Goal: Transaction & Acquisition: Purchase product/service

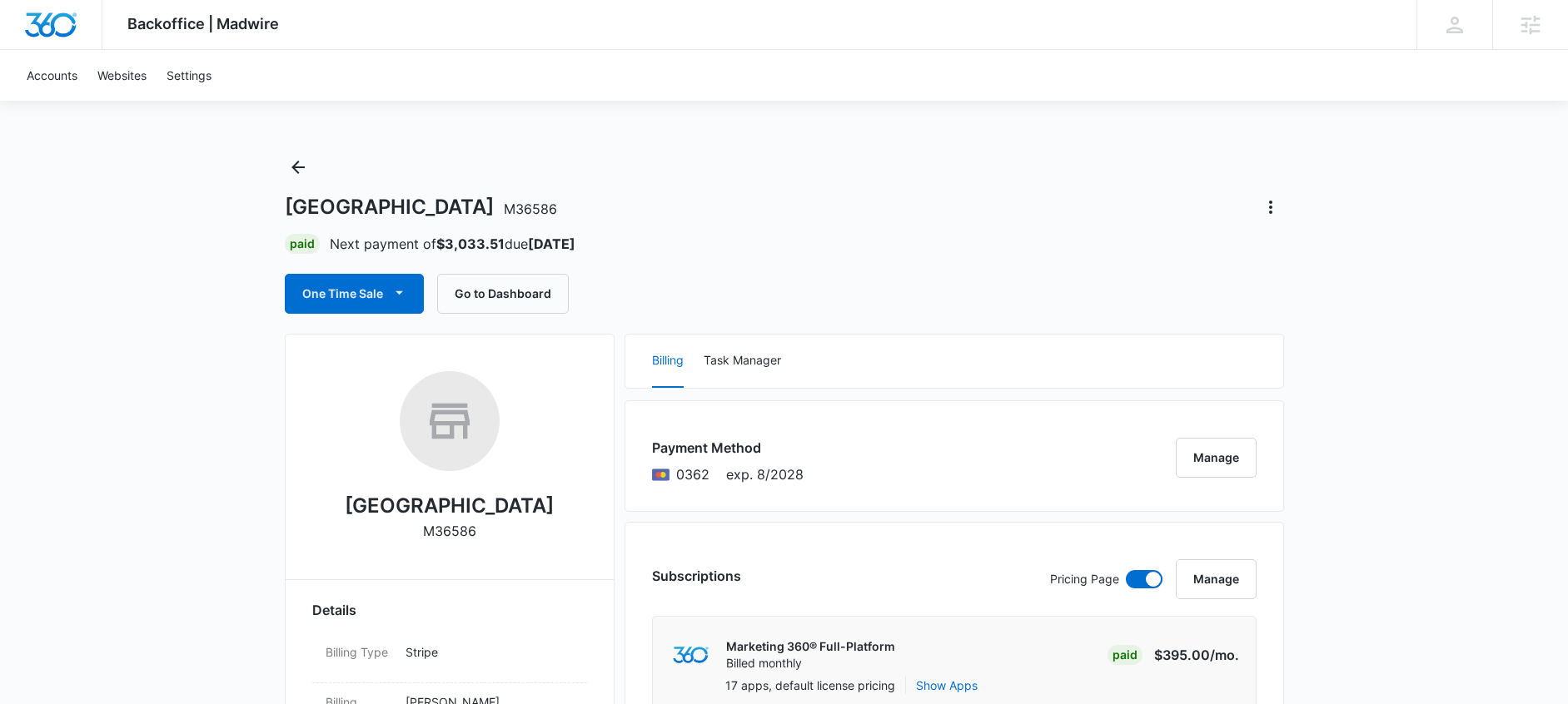
click at [390, 294] on span "button" at bounding box center [399, 293] width 20 height 20
click at [429, 352] on div "Run One-Time Payment" at bounding box center [402, 350] width 193 height 17
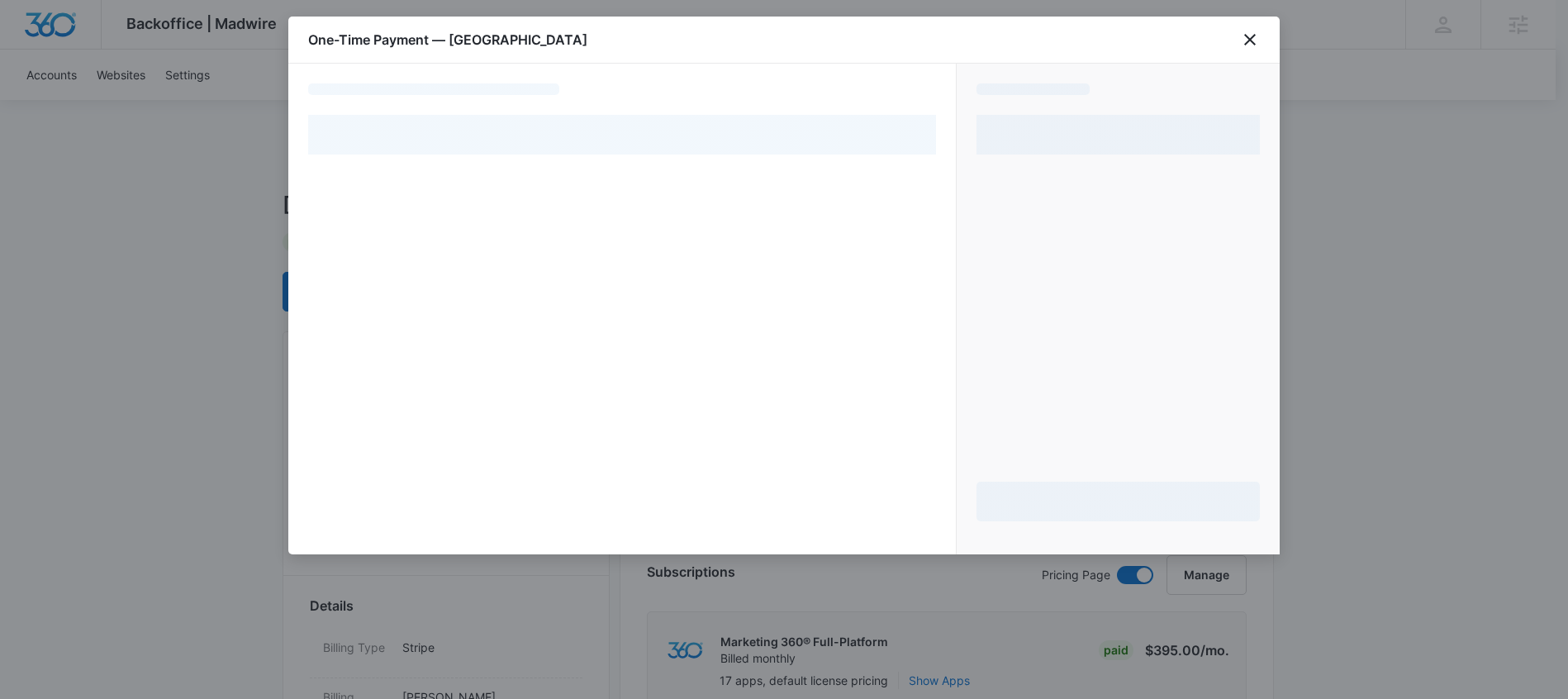
select select "pm_1MtF24A4n8RTgNjUiGvpuSlZ"
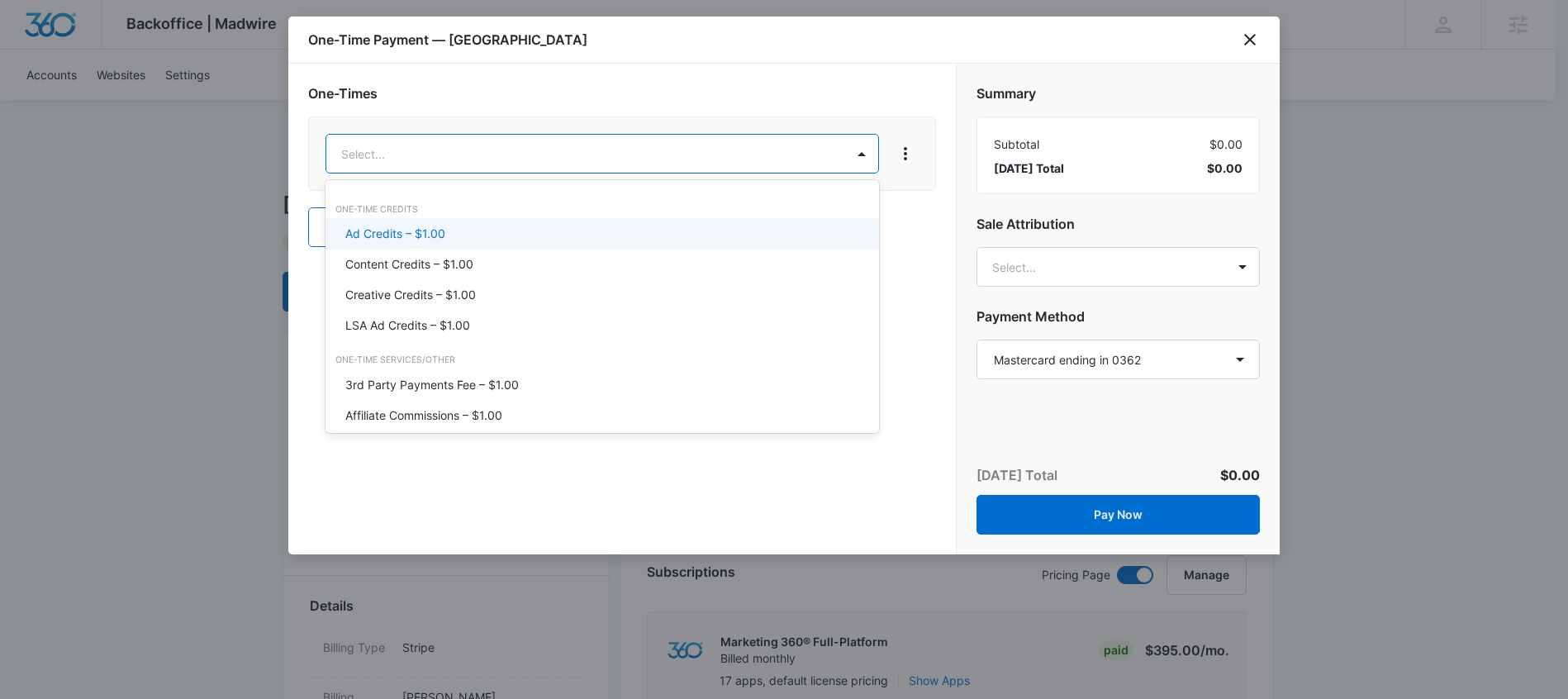
click at [448, 236] on div "Ad Credits – $1.00" at bounding box center [601, 234] width 511 height 17
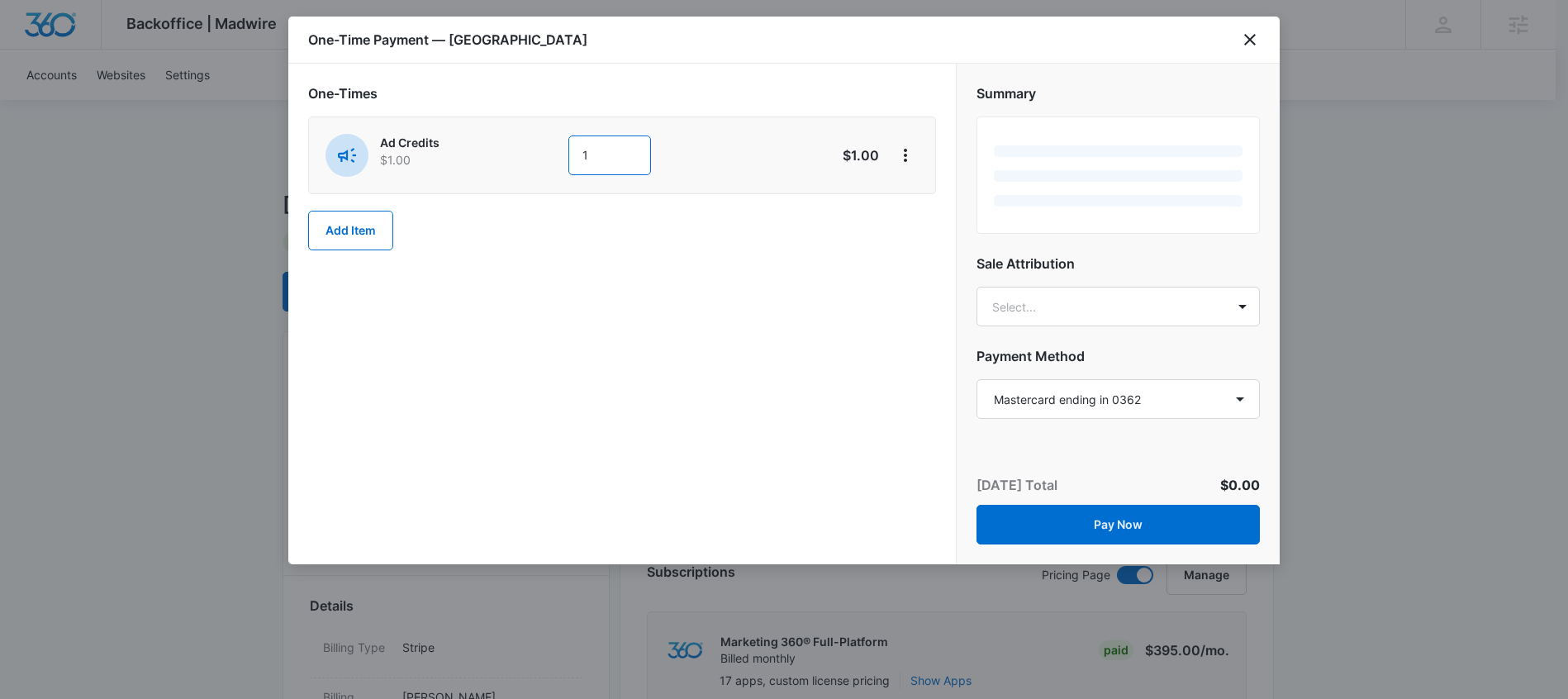
type textarea "1"
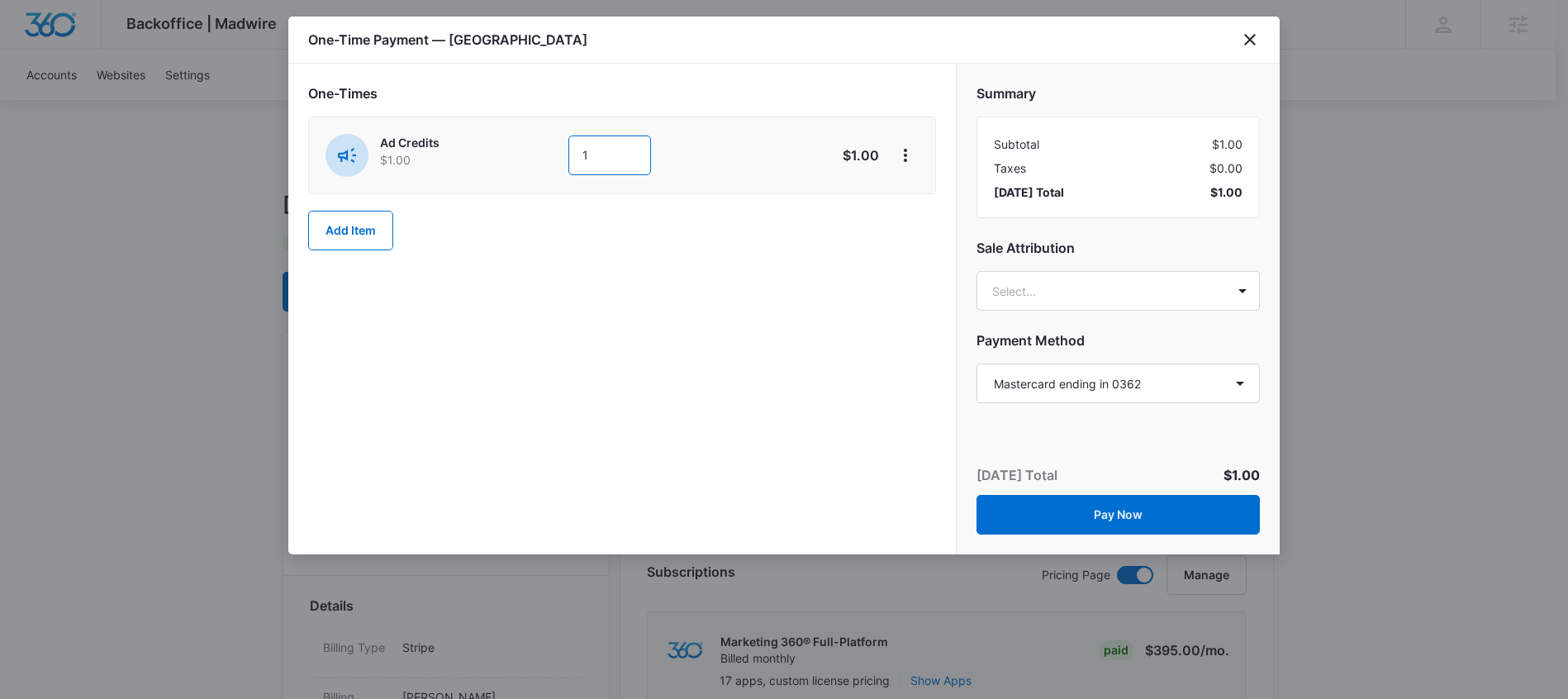
drag, startPoint x: 588, startPoint y: 151, endPoint x: 572, endPoint y: 152, distance: 16.0
click at [572, 152] on input "1" at bounding box center [609, 155] width 82 height 40
type input "200"
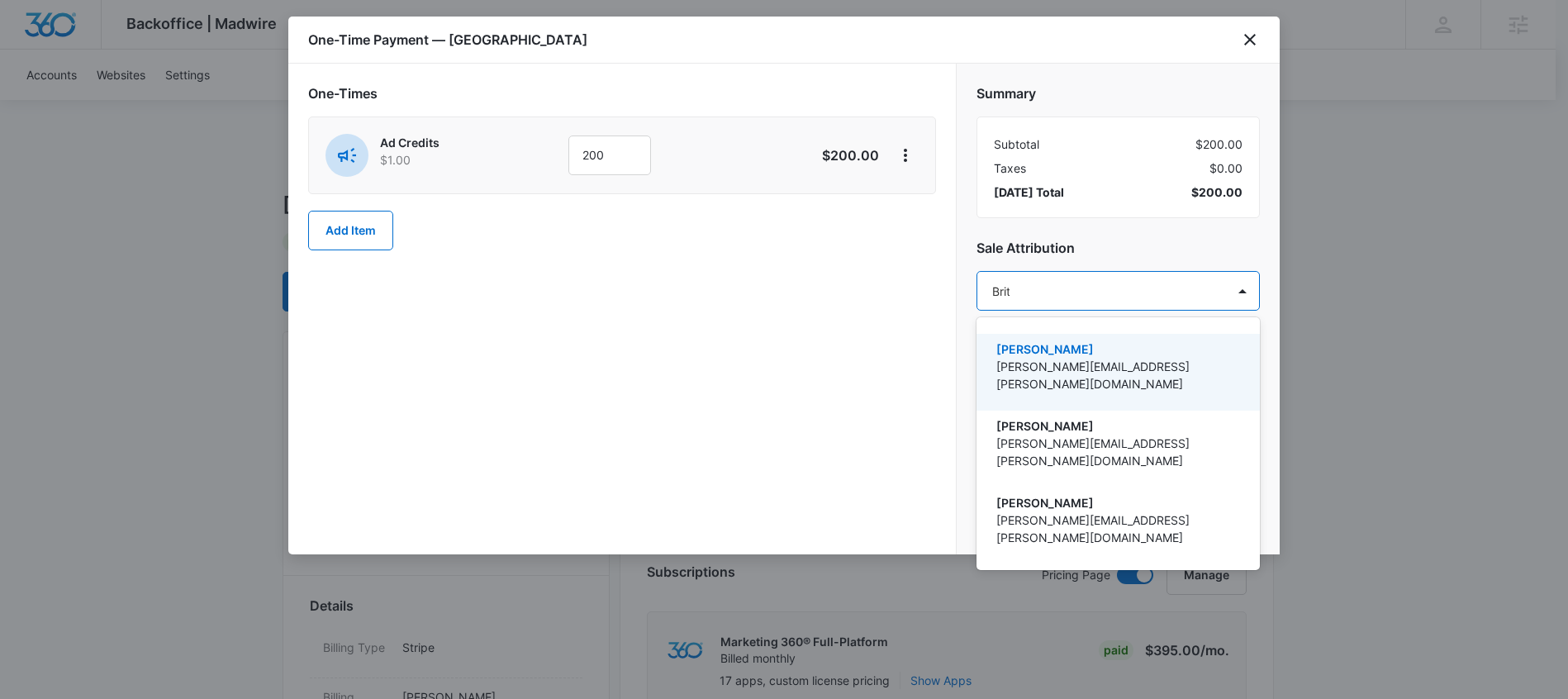
type input "[PERSON_NAME]"
click at [1199, 366] on p "[PERSON_NAME][EMAIL_ADDRESS][PERSON_NAME][DOMAIN_NAME]" at bounding box center [1117, 375] width 240 height 35
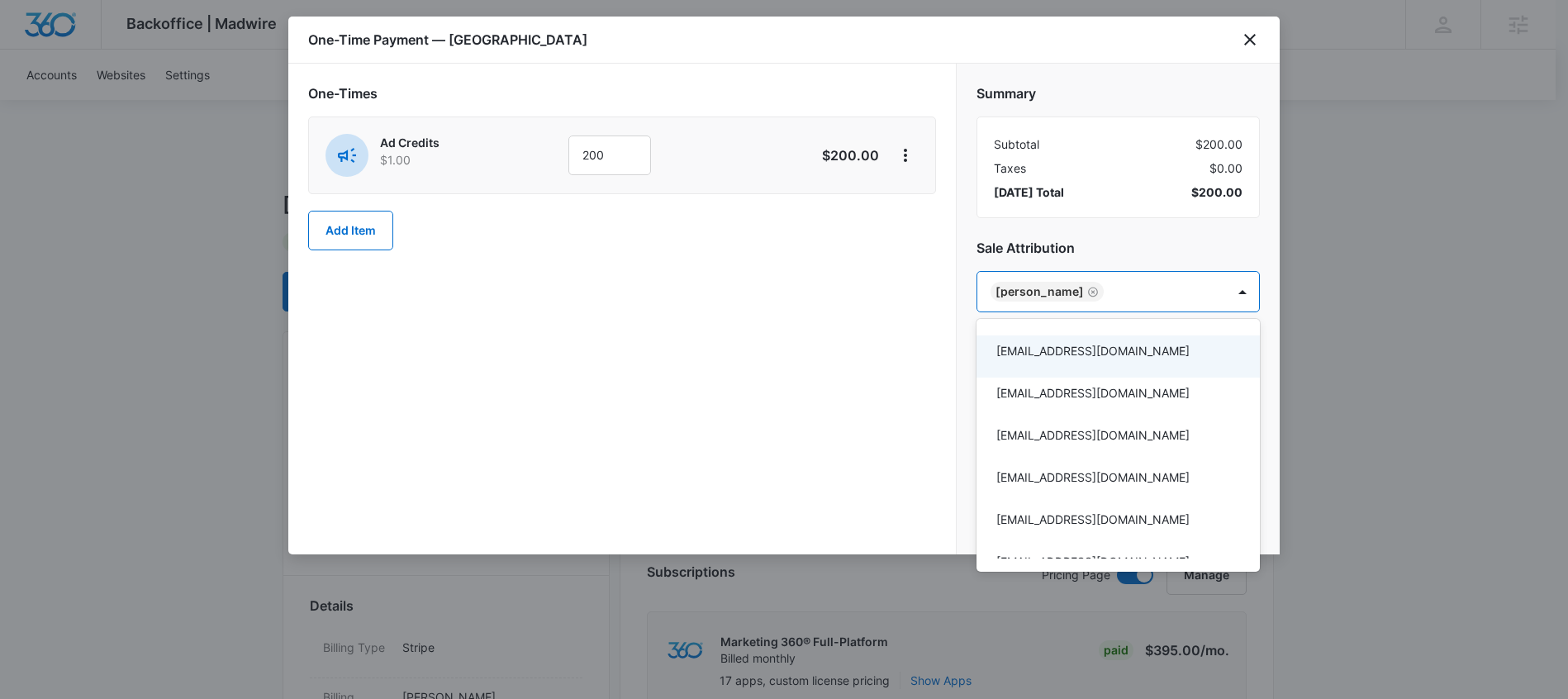
click at [778, 358] on div at bounding box center [784, 349] width 1568 height 699
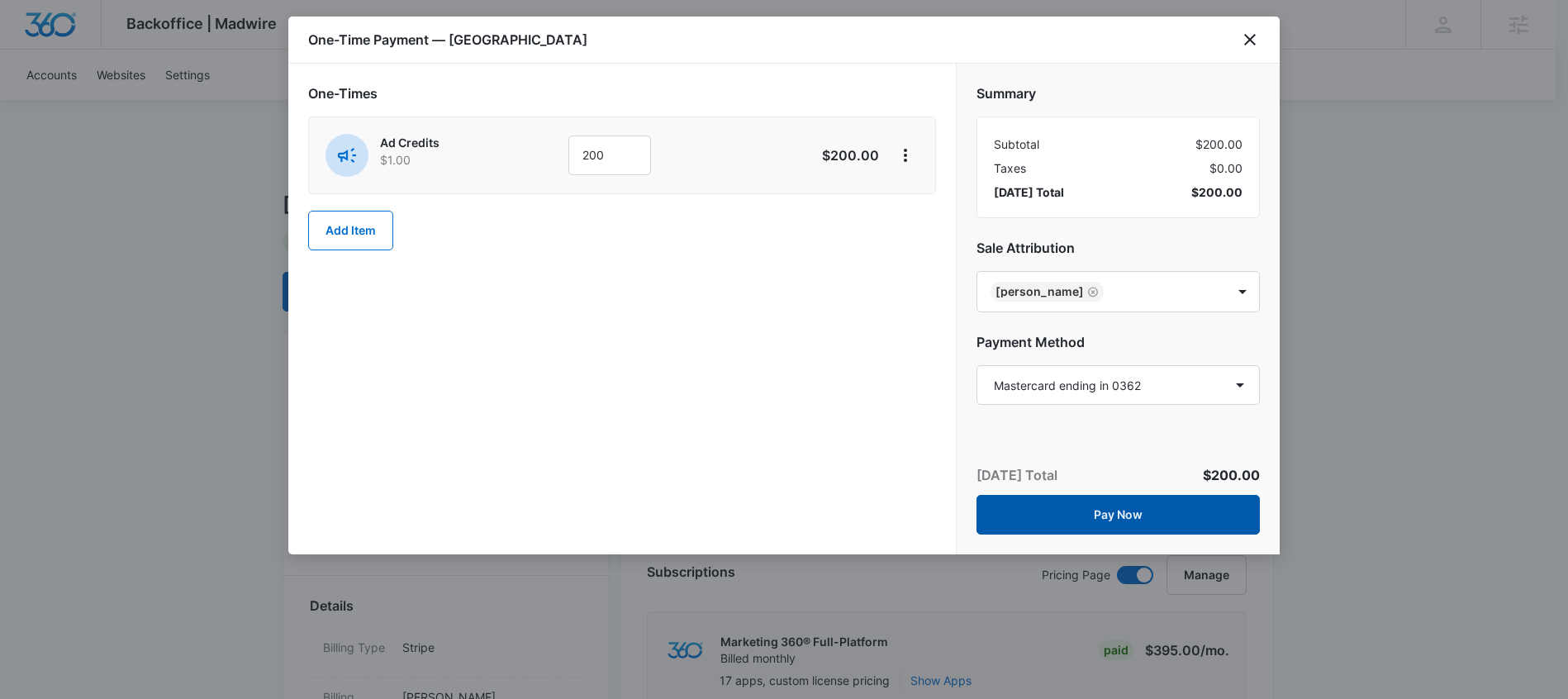
click at [1110, 519] on button "Pay Now" at bounding box center [1119, 515] width 284 height 40
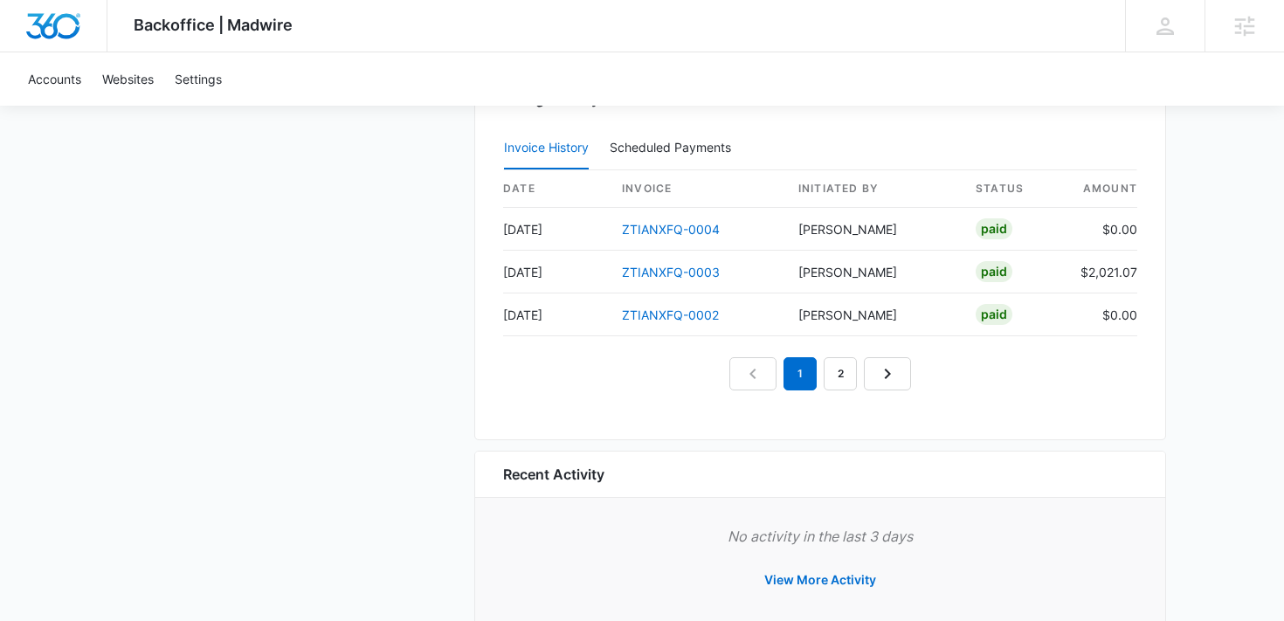
scroll to position [1744, 0]
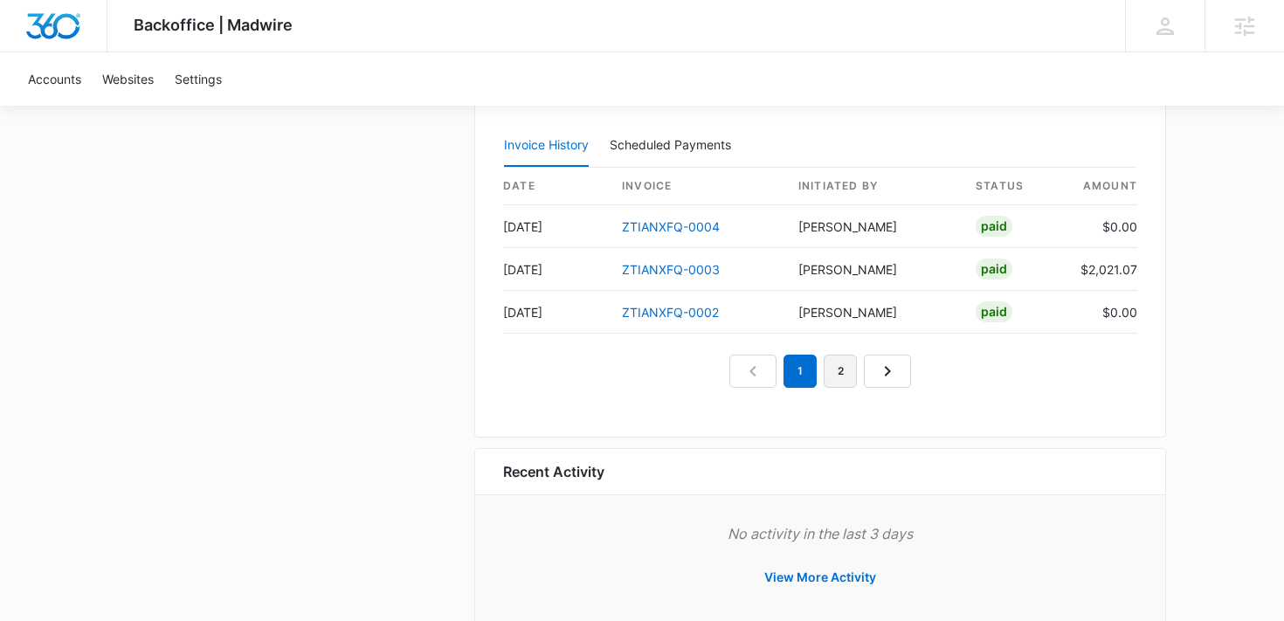
click at [841, 372] on link "2" at bounding box center [840, 371] width 33 height 33
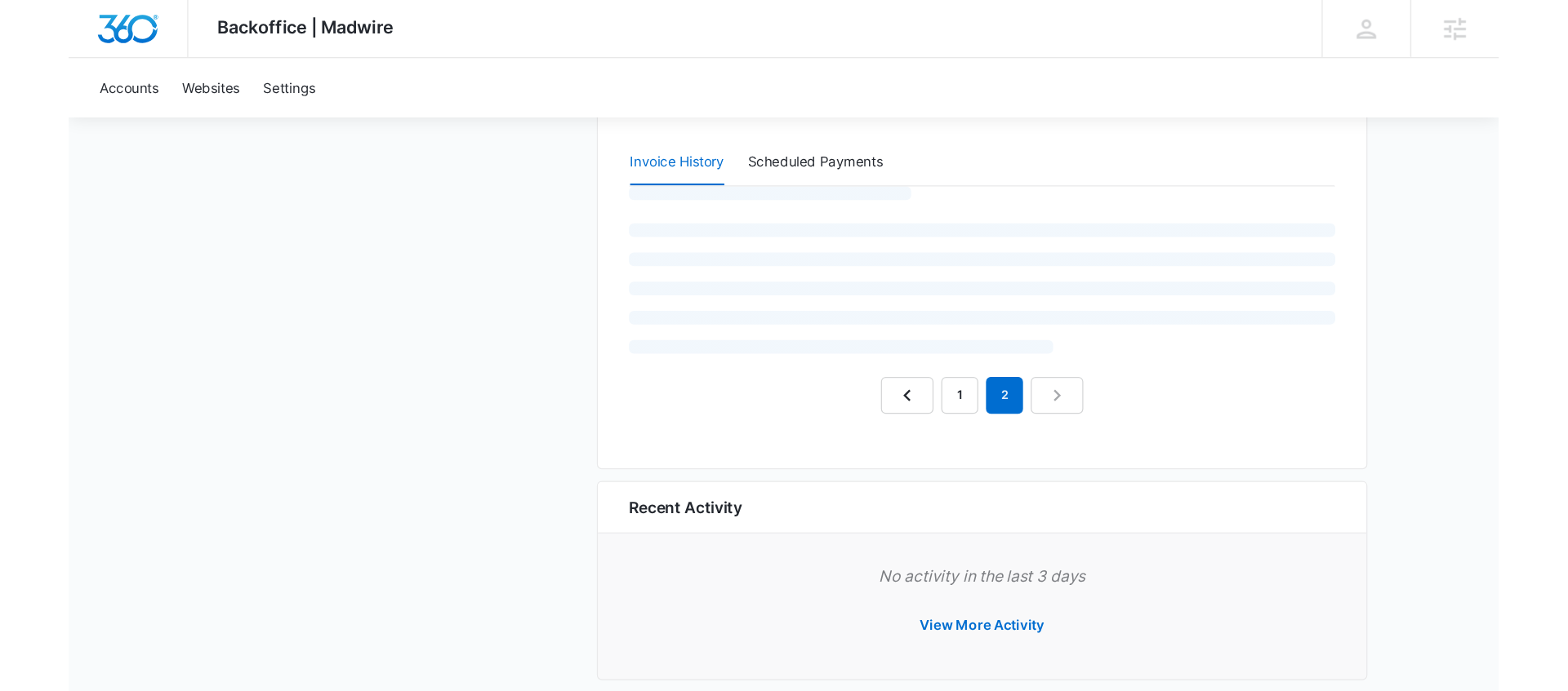
scroll to position [1585, 0]
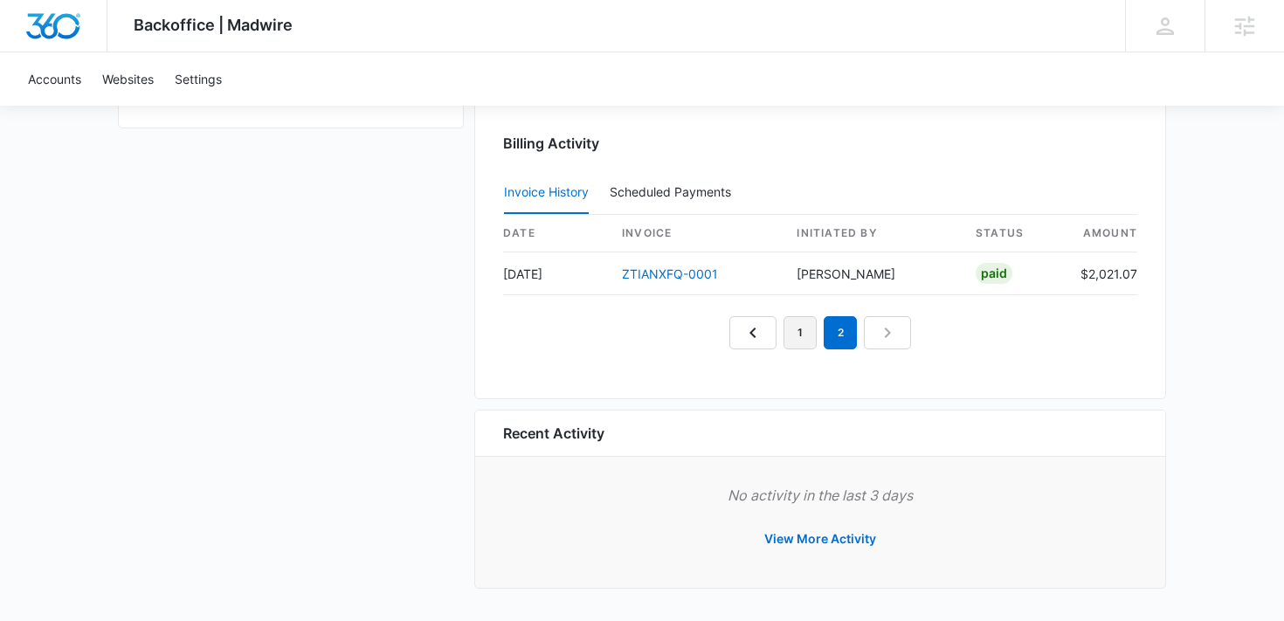
click at [795, 335] on link "1" at bounding box center [800, 332] width 33 height 33
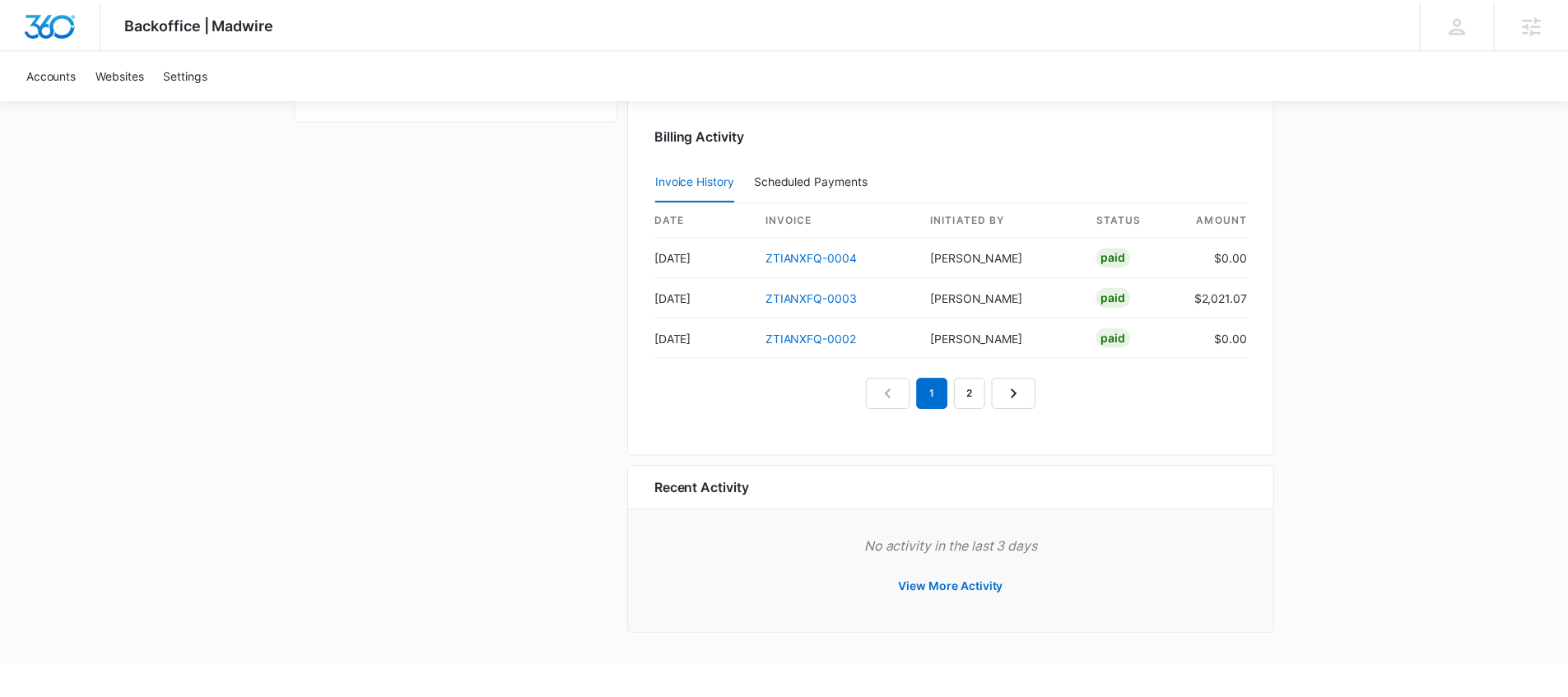
scroll to position [1599, 0]
